Goal: Register for event/course

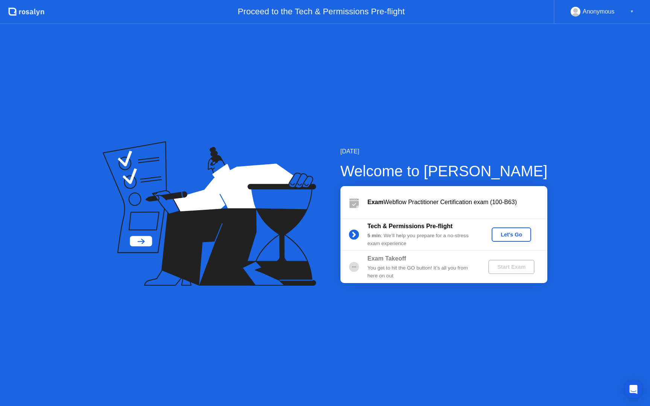
click at [513, 235] on div "Let's Go" at bounding box center [511, 235] width 33 height 6
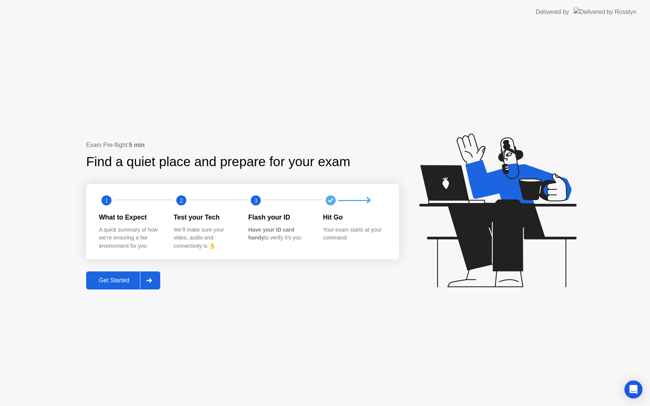
click at [117, 280] on div "Get Started" at bounding box center [114, 280] width 52 height 7
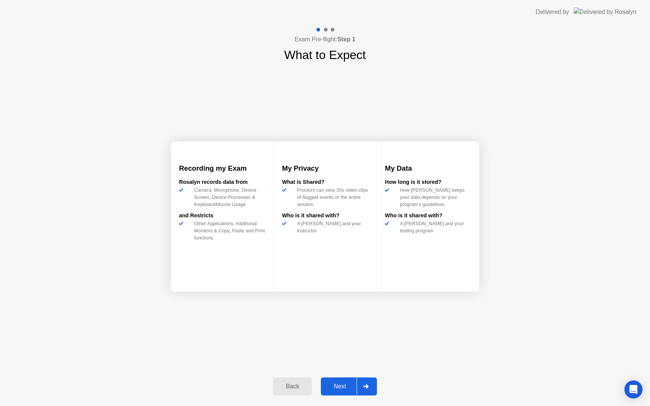
click at [331, 384] on div "Next" at bounding box center [339, 386] width 33 height 7
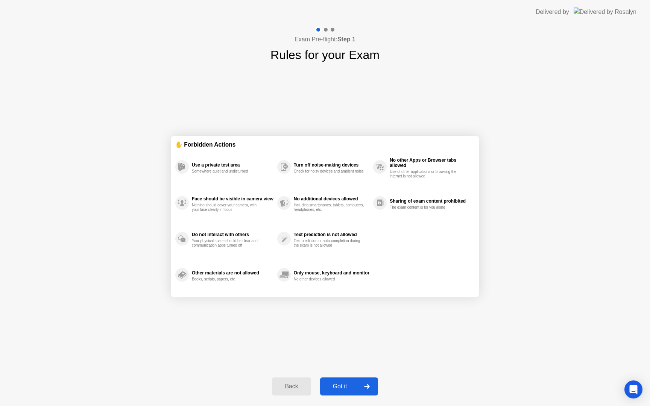
click at [347, 384] on div "Got it" at bounding box center [339, 386] width 35 height 7
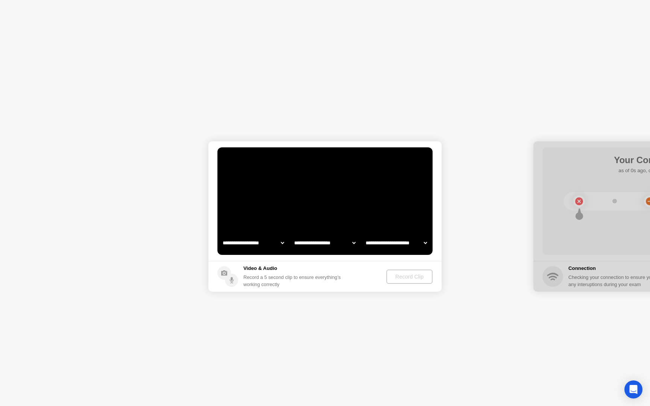
select select "**********"
select select "*******"
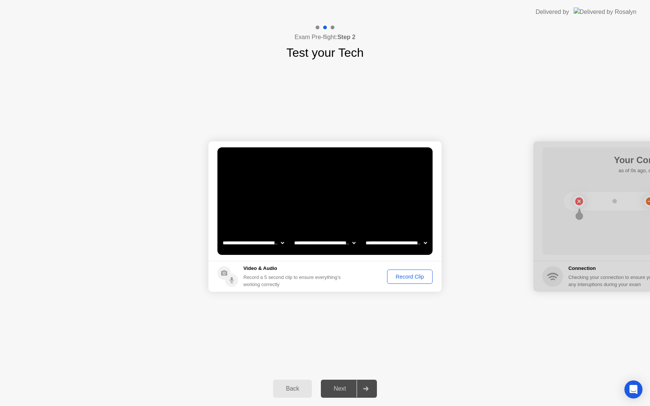
click at [403, 275] on div "Record Clip" at bounding box center [410, 277] width 40 height 6
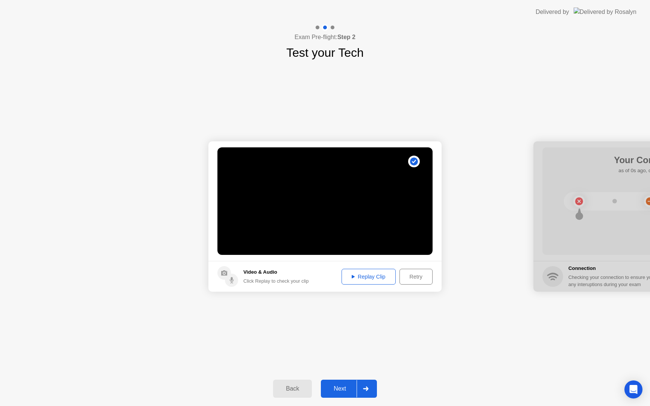
click at [379, 278] on div "Replay Clip" at bounding box center [368, 277] width 49 height 6
click at [364, 276] on div "Replay Clip" at bounding box center [368, 277] width 49 height 6
click at [334, 387] on div "Next" at bounding box center [339, 389] width 33 height 7
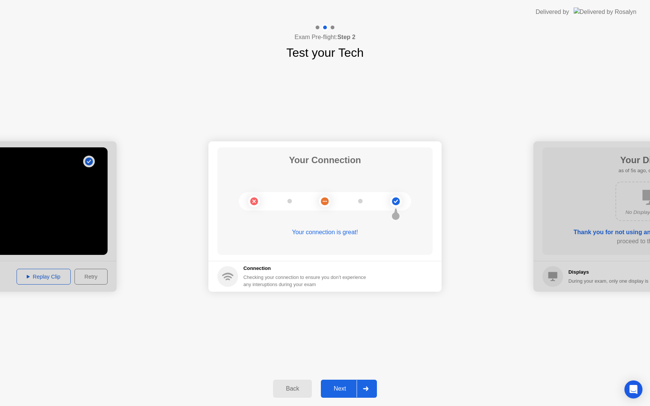
click at [344, 390] on div "Next" at bounding box center [339, 389] width 33 height 7
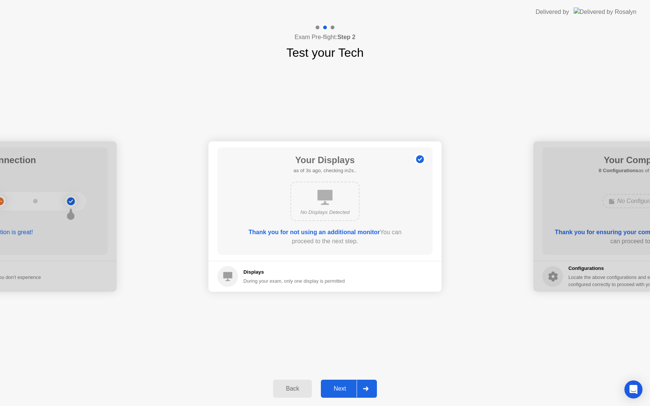
click at [339, 390] on div "Next" at bounding box center [339, 389] width 33 height 7
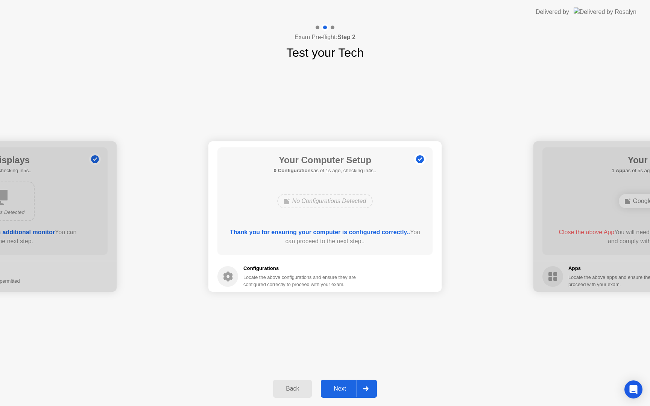
click at [347, 389] on div "Next" at bounding box center [339, 389] width 33 height 7
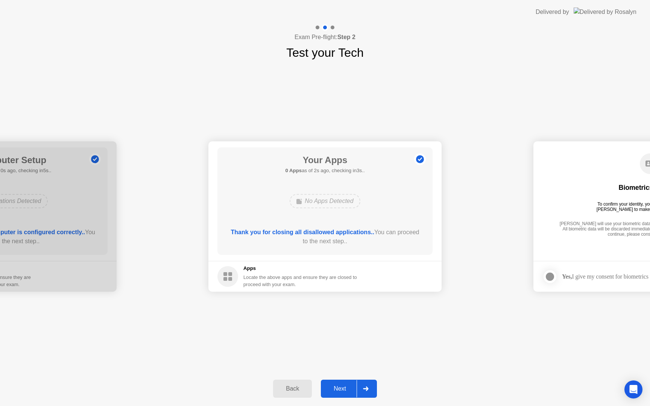
click at [333, 387] on div "Next" at bounding box center [339, 389] width 33 height 7
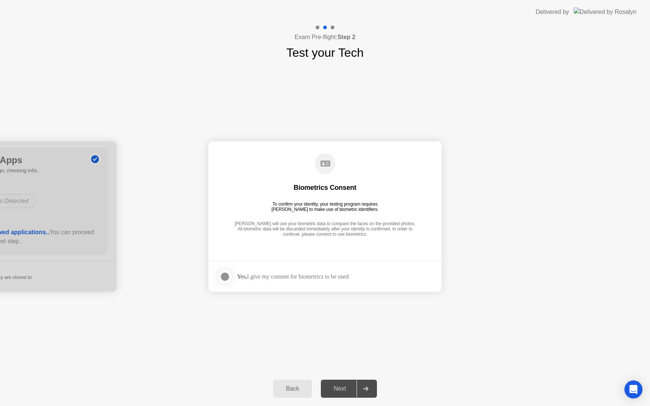
click at [228, 275] on div at bounding box center [224, 276] width 9 height 9
click at [344, 386] on div "Next" at bounding box center [339, 389] width 33 height 7
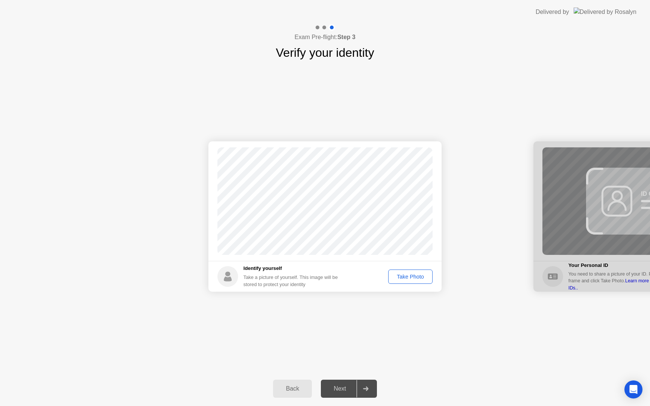
click at [406, 280] on div "Take Photo" at bounding box center [410, 277] width 39 height 6
click at [337, 393] on button "Next" at bounding box center [349, 389] width 56 height 18
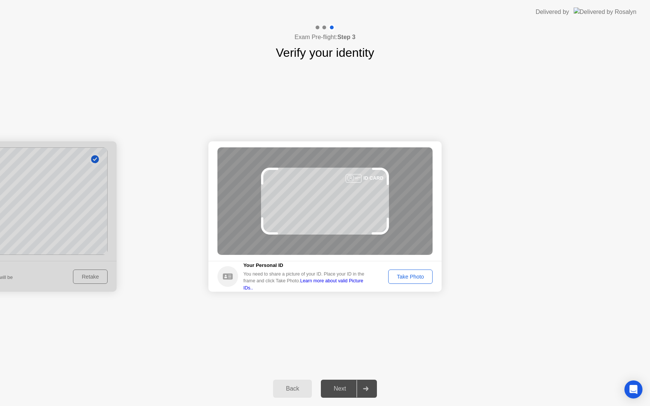
click at [403, 276] on div "Take Photo" at bounding box center [410, 277] width 39 height 6
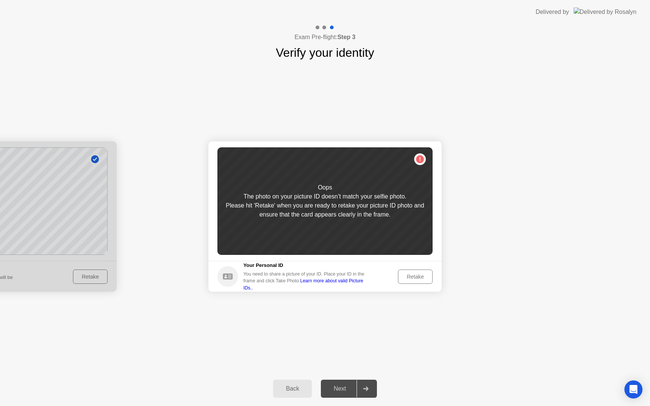
click at [366, 336] on div "Success Photo is correctly taken Identify yourself Take a picture of yourself. …" at bounding box center [325, 217] width 650 height 310
click at [301, 390] on div "Back" at bounding box center [292, 389] width 34 height 7
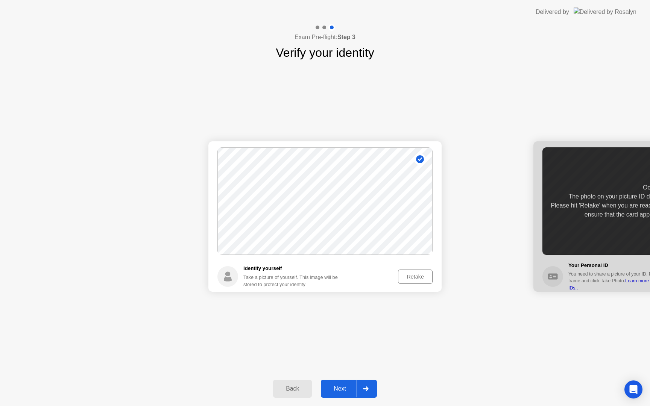
click at [414, 276] on div "Retake" at bounding box center [415, 277] width 29 height 6
click at [414, 276] on div "Take Photo" at bounding box center [410, 277] width 39 height 6
click at [346, 390] on div "Next" at bounding box center [339, 389] width 33 height 7
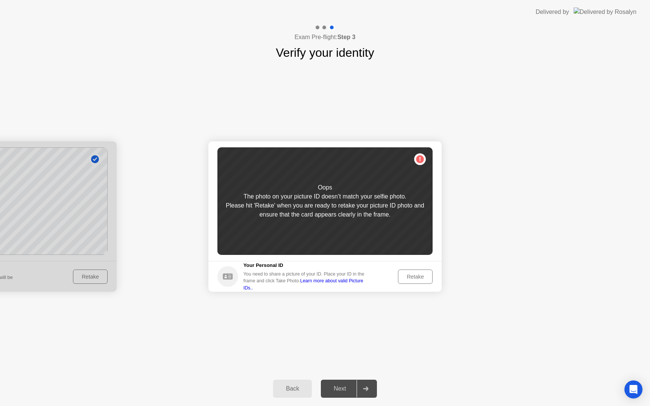
click at [413, 274] on div "Retake" at bounding box center [415, 277] width 29 height 6
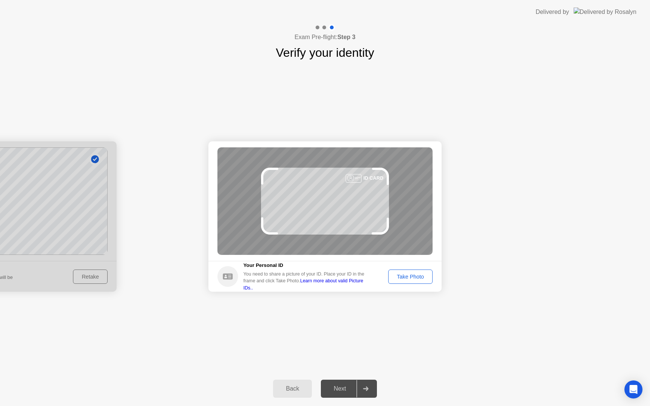
click at [413, 274] on div "Take Photo" at bounding box center [410, 277] width 39 height 6
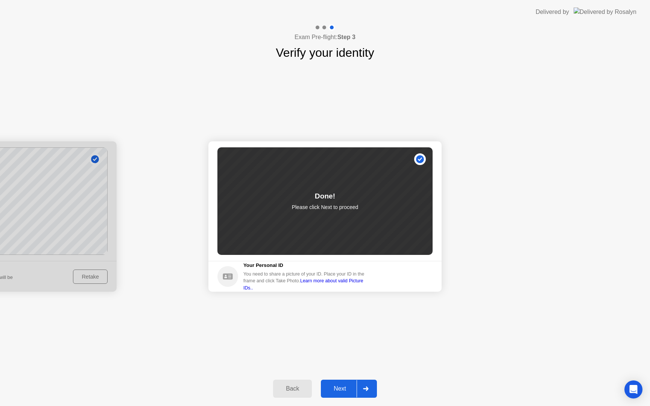
click at [341, 391] on div "Next" at bounding box center [339, 389] width 33 height 7
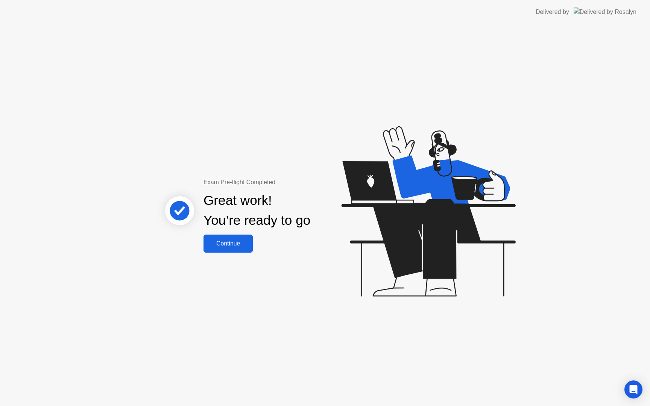
click at [246, 246] on div "Continue" at bounding box center [228, 243] width 45 height 7
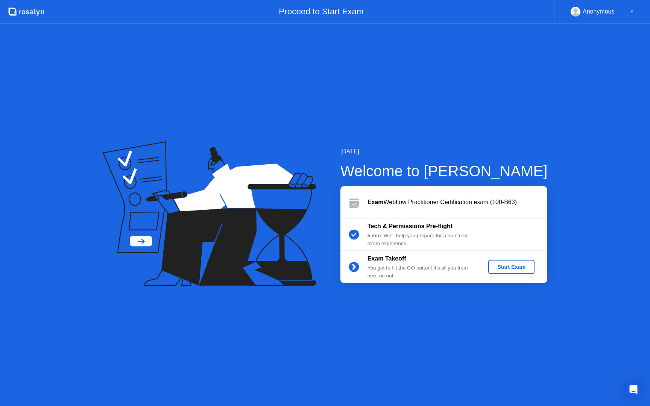
click at [494, 269] on div "Start Exam" at bounding box center [511, 267] width 40 height 6
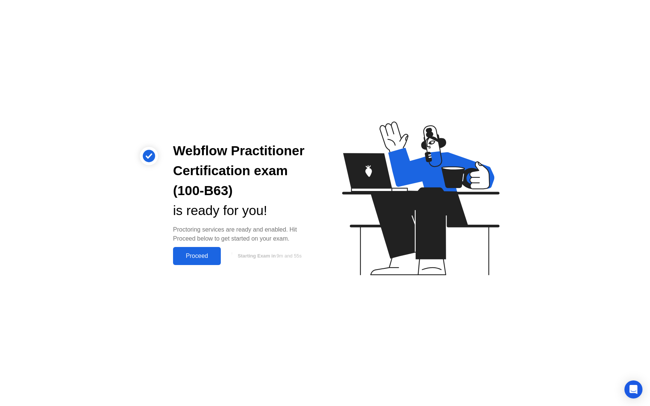
click at [197, 258] on div "Proceed" at bounding box center [196, 256] width 43 height 7
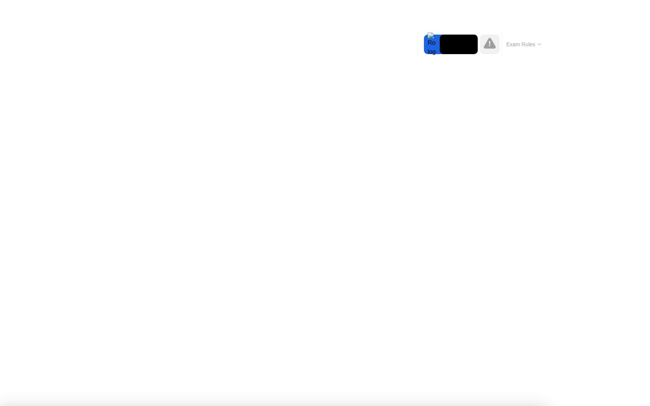
click at [538, 46] on button "Exam Rules" at bounding box center [524, 44] width 40 height 7
